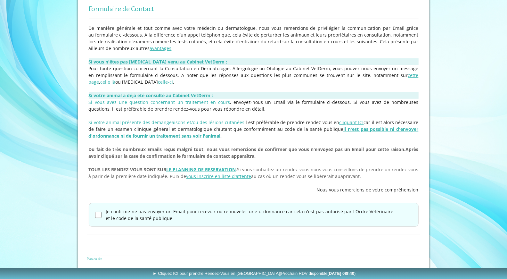
scroll to position [129, 0]
click at [97, 215] on input "Je confirme ne pas envoyer un Email pour recevoir ou renouveler une ordonnance …" at bounding box center [98, 214] width 6 height 6
checkbox input "true"
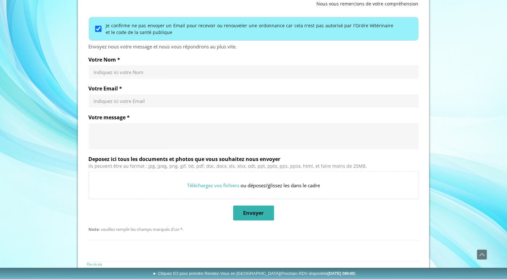
scroll to position [319, 0]
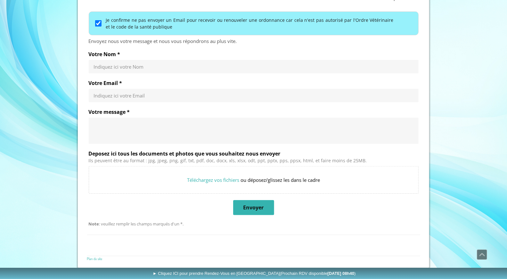
click at [142, 76] on div "Votre Nom * Indiquez ici votre Nom" at bounding box center [254, 65] width 330 height 29
click at [143, 70] on div "Indiquez ici votre Nom" at bounding box center [254, 66] width 330 height 13
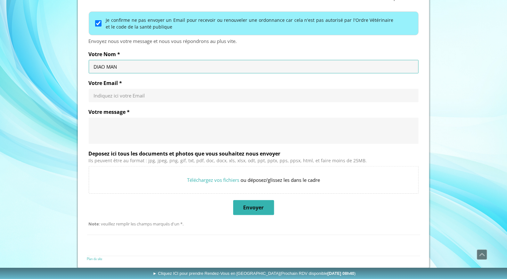
type input "DIAO MAN"
click at [141, 91] on div "Indiquez ici votre Email" at bounding box center [254, 95] width 330 height 13
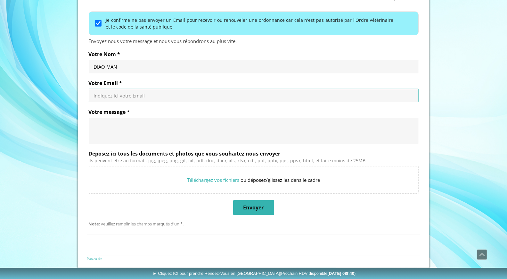
type input "D"
click at [164, 99] on div "[EMAIL_ADDRESS][DOMAIN_NAME]" at bounding box center [254, 95] width 330 height 13
type input "[EMAIL_ADDRESS][DOMAIN_NAME]"
click at [107, 124] on textarea "Votre message *" at bounding box center [254, 130] width 320 height 19
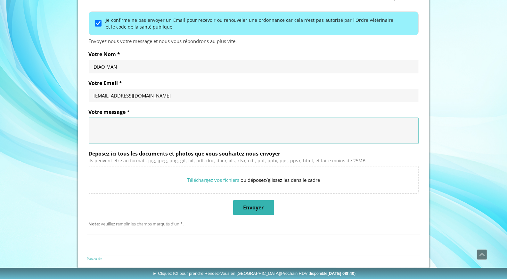
paste textarea "Bonjour Monsieur, Pourriez-vous s’il vous plaît m’envoyer le lien d’achat du mé…"
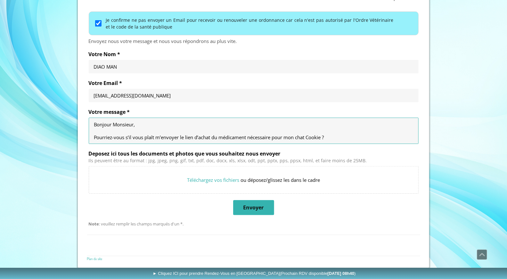
scroll to position [51, 0]
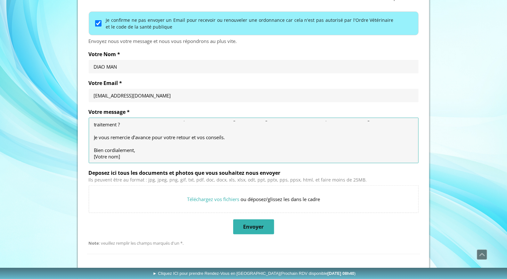
drag, startPoint x: 127, startPoint y: 155, endPoint x: 81, endPoint y: 158, distance: 45.6
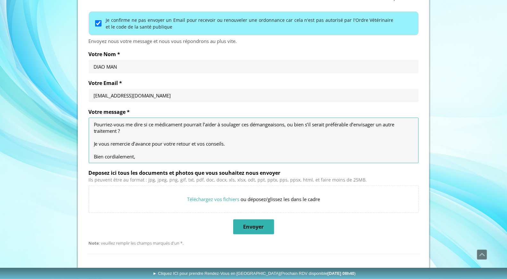
scroll to position [0, 0]
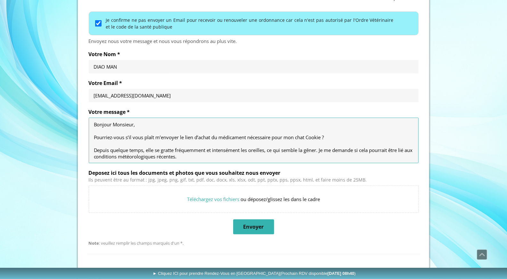
click at [249, 134] on textarea "Bonjour Monsieur, Pourriez-vous s’il vous plaît m’envoyer le lien d’achat du mé…" at bounding box center [254, 140] width 320 height 38
paste textarea "Ciclosporine 35 mg"
click at [250, 134] on textarea "Bonjour Monsieur, Pourriez-vous s’il vous plaît m’envoyer le lien d’achat du mé…" at bounding box center [254, 140] width 320 height 38
click at [248, 135] on textarea "Bonjour Monsieur, Pourriez-vous s’il vous plaît m’envoyer le lien d’achat du mé…" at bounding box center [254, 140] width 320 height 38
click at [293, 135] on textarea "Bonjour Monsieur, Pourriez-vous s’il vous plaît m’envoyer le lien d’achat du mé…" at bounding box center [254, 140] width 320 height 38
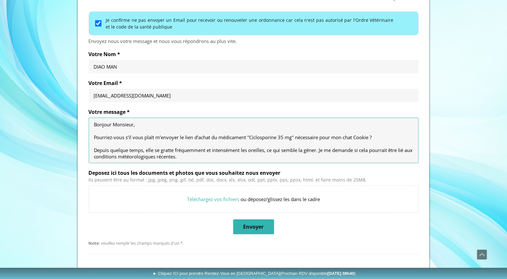
drag, startPoint x: 338, startPoint y: 138, endPoint x: 342, endPoint y: 138, distance: 4.5
click at [342, 138] on textarea "Bonjour Monsieur, Pourriez-vous s’il vous plaît m’envoyer le lien d’achat du mé…" at bounding box center [254, 140] width 320 height 38
click at [350, 138] on textarea "Bonjour Monsieur, Pourriez-vous s’il vous plaît m’envoyer le lien d’achat du mé…" at bounding box center [254, 140] width 320 height 38
click at [351, 138] on textarea "Bonjour Monsieur, Pourriez-vous s’il vous plaît m’envoyer le lien d’achat du mé…" at bounding box center [254, 140] width 320 height 38
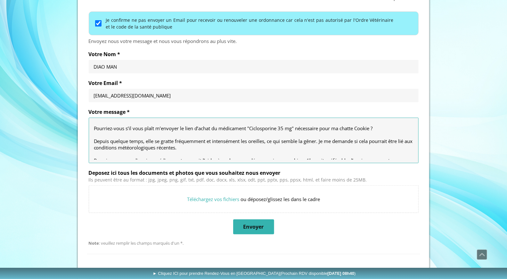
scroll to position [45, 0]
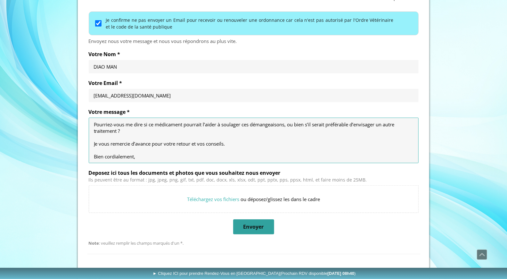
type textarea "Bonjour Monsieur, Pourriez-vous s’il vous plaît m’envoyer le lien d’achat du mé…"
click at [267, 230] on span "Envoyer" at bounding box center [254, 227] width 40 height 14
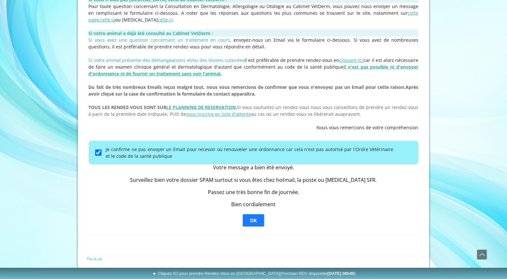
scroll to position [190, 0]
click at [261, 219] on span "OK" at bounding box center [254, 221] width 20 height 12
